Goal: Information Seeking & Learning: Compare options

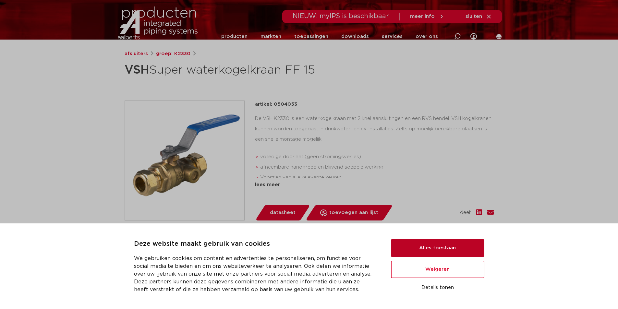
click at [432, 248] on button "Alles toestaan" at bounding box center [437, 248] width 93 height 18
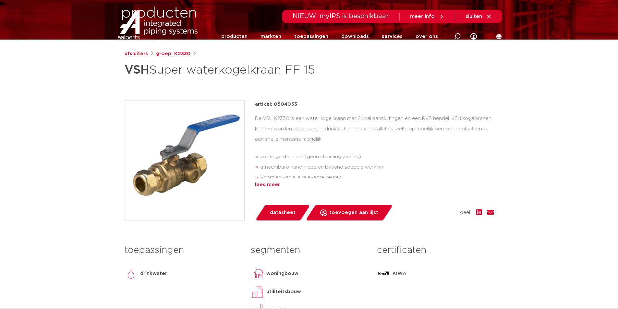
click at [261, 187] on div "lees meer" at bounding box center [374, 185] width 239 height 8
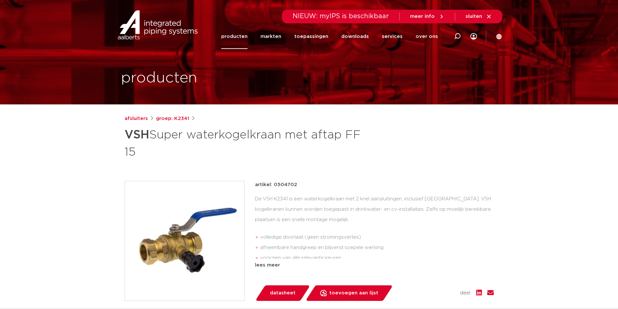
scroll to position [32, 0]
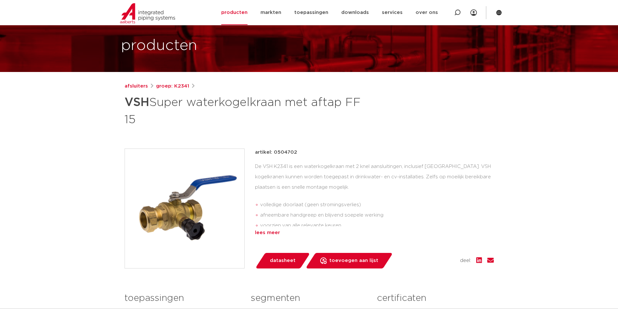
click at [266, 231] on div "lees meer" at bounding box center [374, 233] width 239 height 8
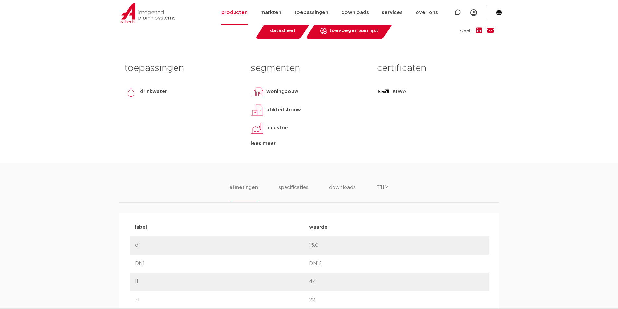
scroll to position [292, 0]
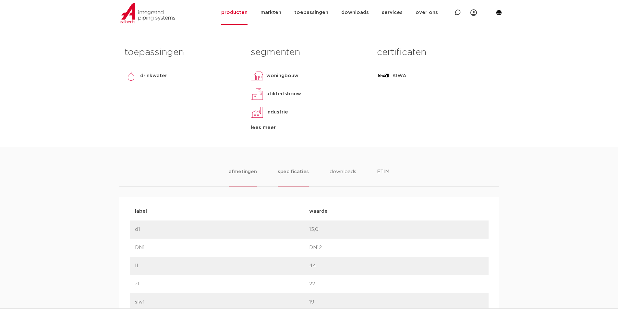
click at [287, 173] on li "specificaties" at bounding box center [293, 177] width 31 height 18
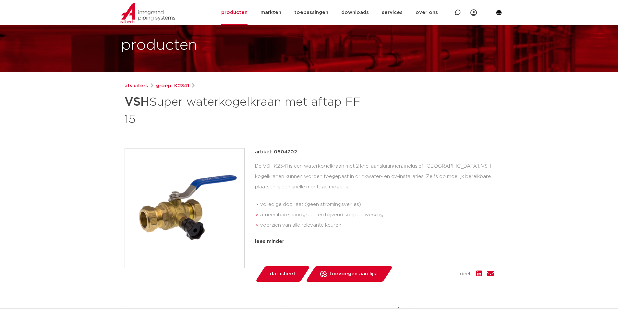
scroll to position [0, 0]
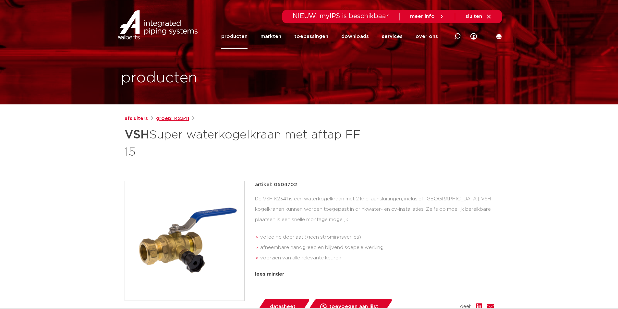
click at [172, 119] on link "groep: K2341" at bounding box center [172, 119] width 33 height 8
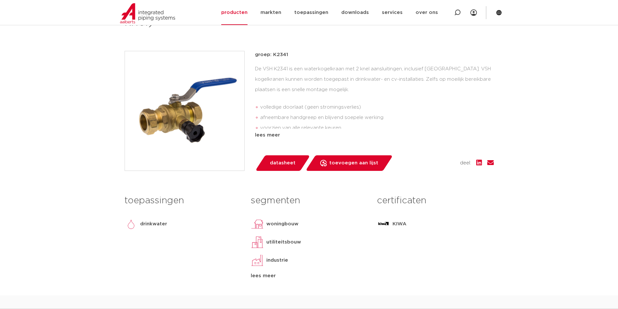
scroll to position [130, 0]
click at [265, 138] on div "lees meer" at bounding box center [374, 136] width 239 height 8
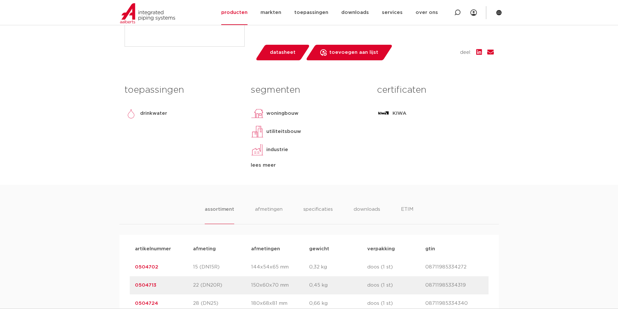
scroll to position [292, 0]
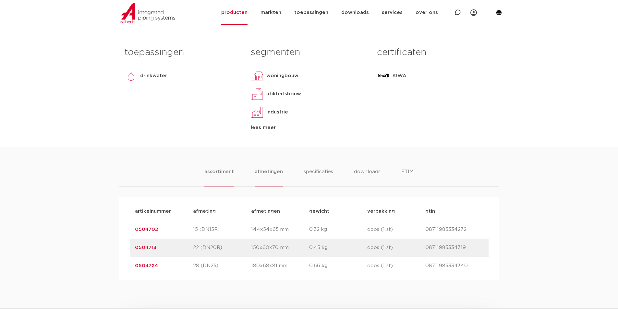
click at [277, 173] on li "afmetingen" at bounding box center [269, 177] width 28 height 18
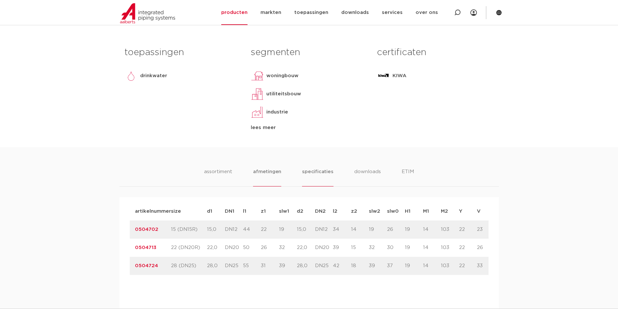
click at [323, 173] on li "specificaties" at bounding box center [317, 177] width 31 height 18
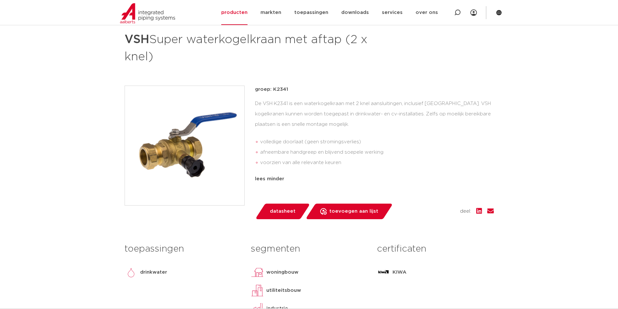
scroll to position [32, 0]
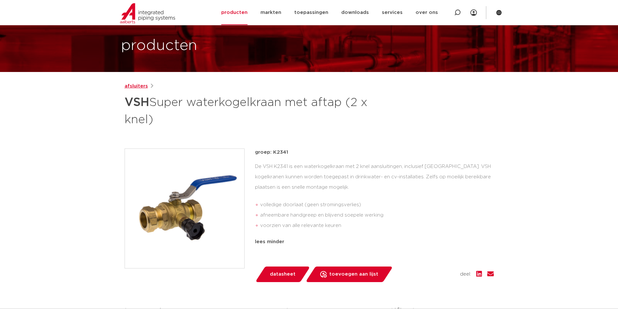
click at [143, 88] on link "afsluiters" at bounding box center [136, 86] width 23 height 8
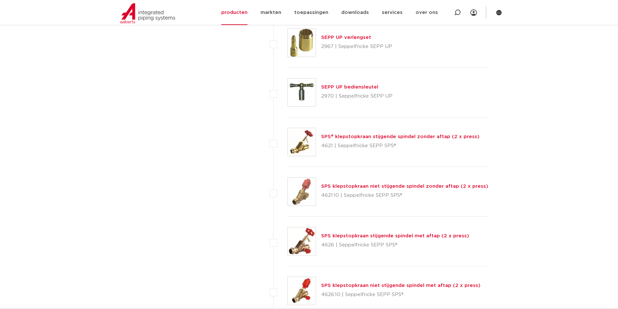
scroll to position [2855, 0]
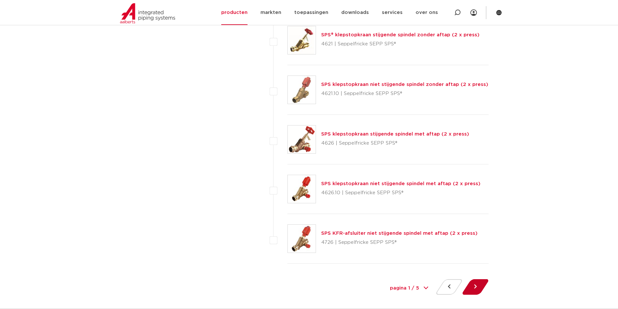
click at [484, 285] on button at bounding box center [475, 287] width 18 height 16
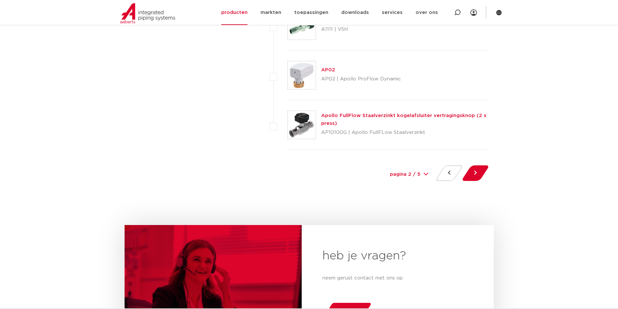
scroll to position [2985, 0]
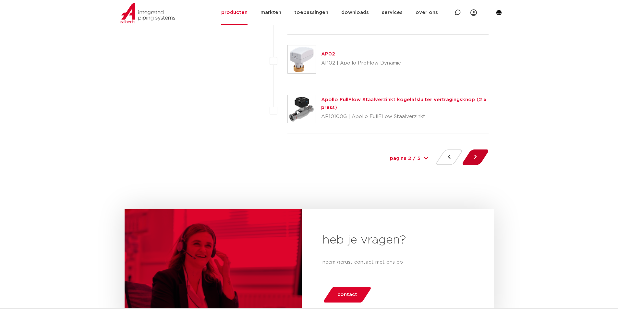
click at [473, 156] on button at bounding box center [475, 158] width 18 height 16
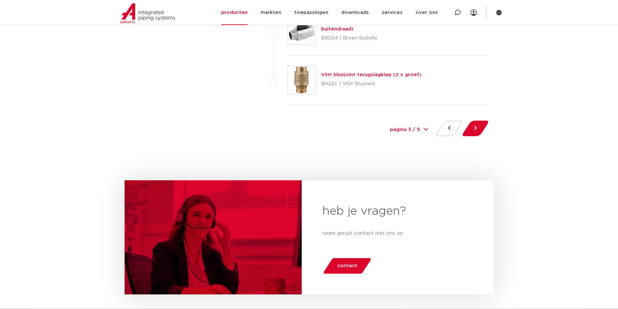
scroll to position [3050, 0]
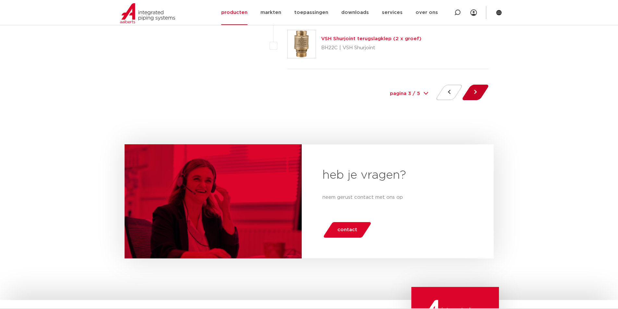
click at [475, 93] on button at bounding box center [475, 93] width 18 height 16
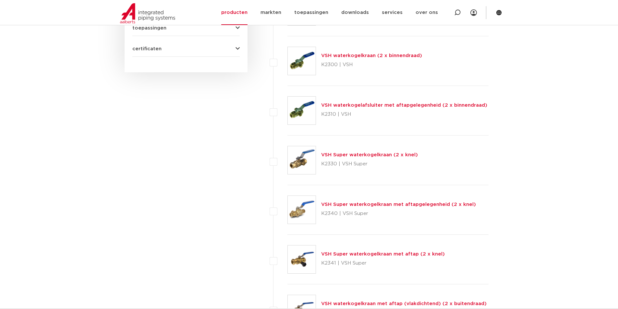
scroll to position [389, 0]
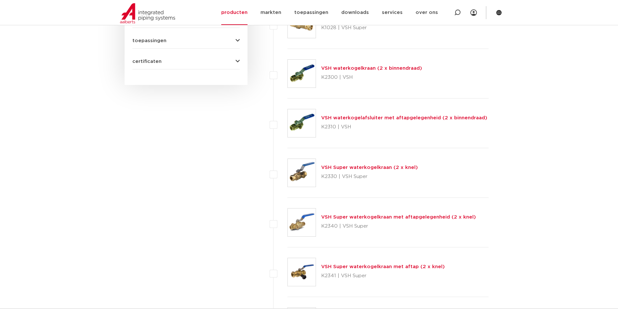
click at [348, 68] on link "VSH waterkogelkraan (2 x binnendraad)" at bounding box center [371, 68] width 101 height 5
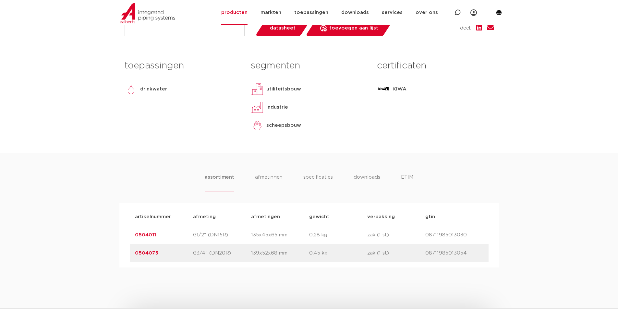
scroll to position [260, 0]
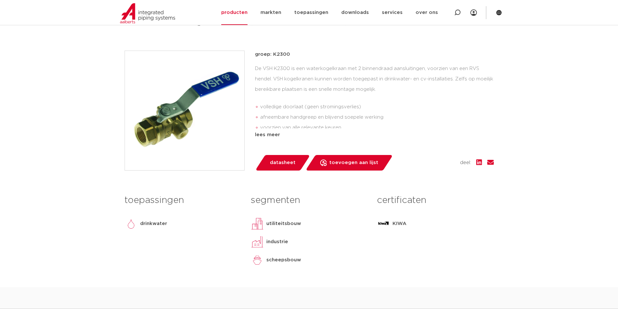
scroll to position [130, 0]
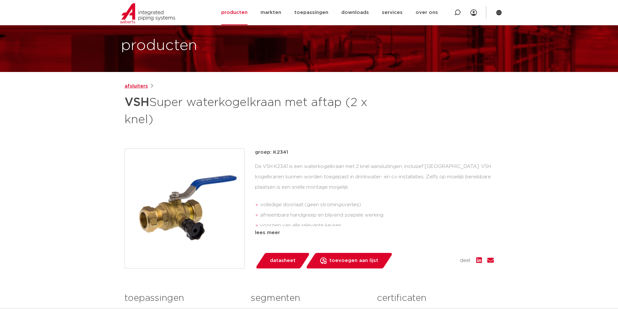
click at [132, 84] on link "afsluiters" at bounding box center [136, 86] width 23 height 8
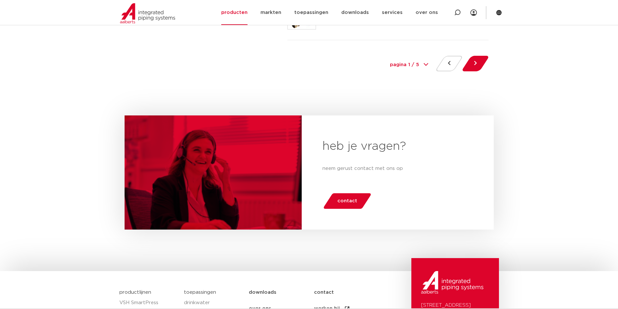
scroll to position [3082, 0]
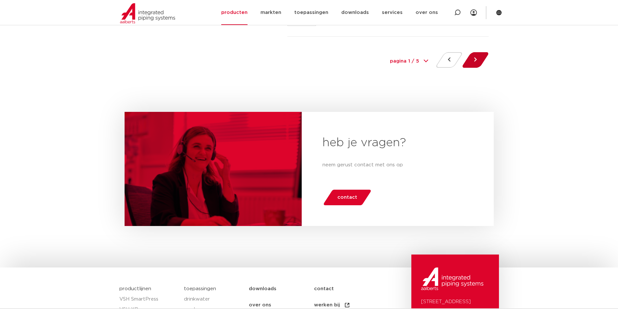
click at [473, 57] on button at bounding box center [475, 60] width 18 height 16
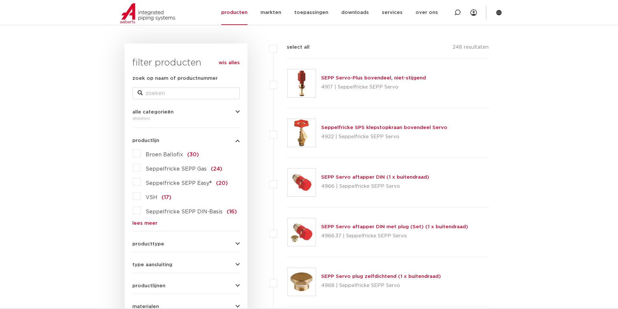
scroll to position [97, 0]
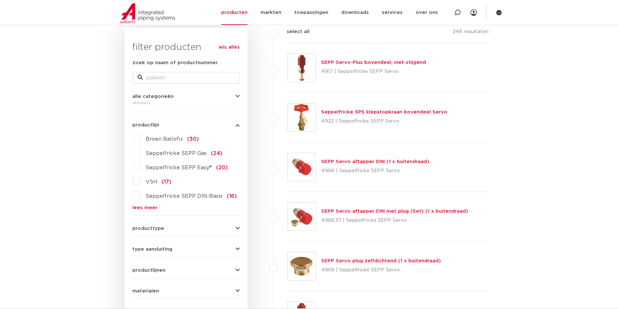
click at [140, 181] on label "VSH (17)" at bounding box center [155, 181] width 31 height 10
click at [0, 0] on input "VSH (17)" at bounding box center [0, 0] width 0 height 0
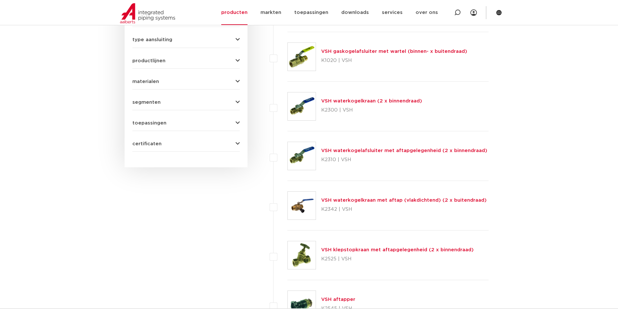
scroll to position [260, 0]
